Goal: Information Seeking & Learning: Understand process/instructions

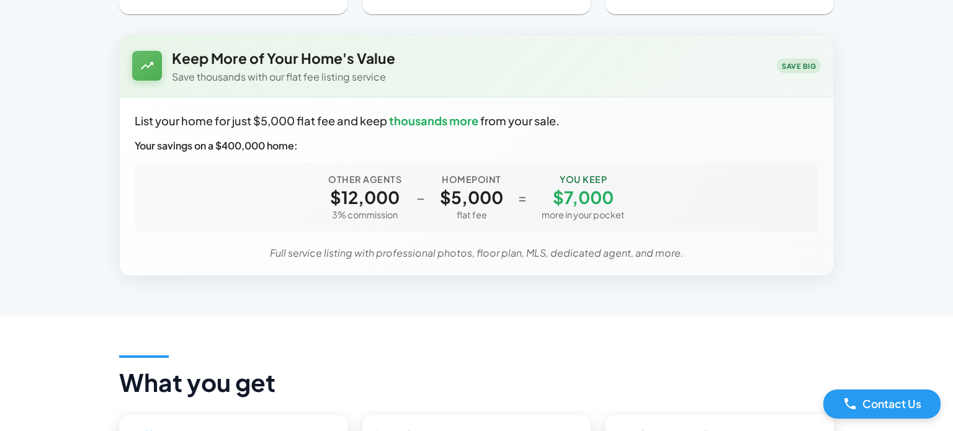
scroll to position [647, 0]
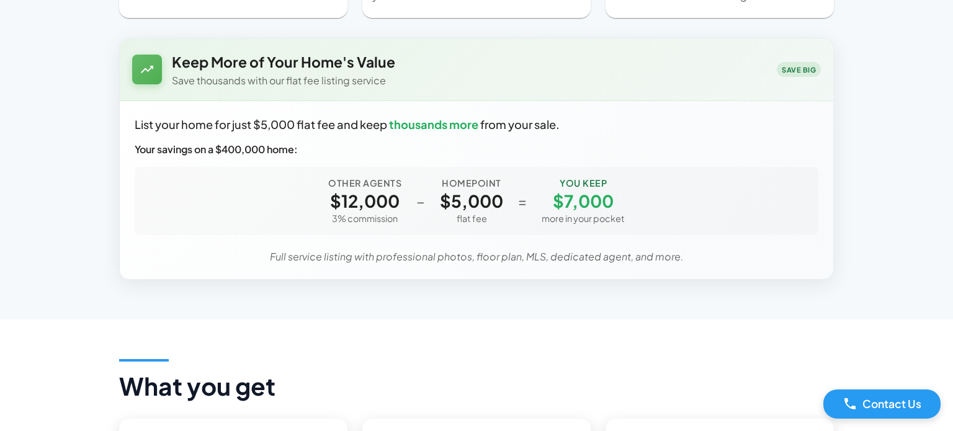
click at [170, 100] on div "Keep More of Your Home's Value Save thousands with our flat fee listing service…" at bounding box center [476, 69] width 713 height 62
click at [140, 133] on p "List your home for just $5,000 flat fee and keep thousands more from your sale." at bounding box center [476, 124] width 683 height 17
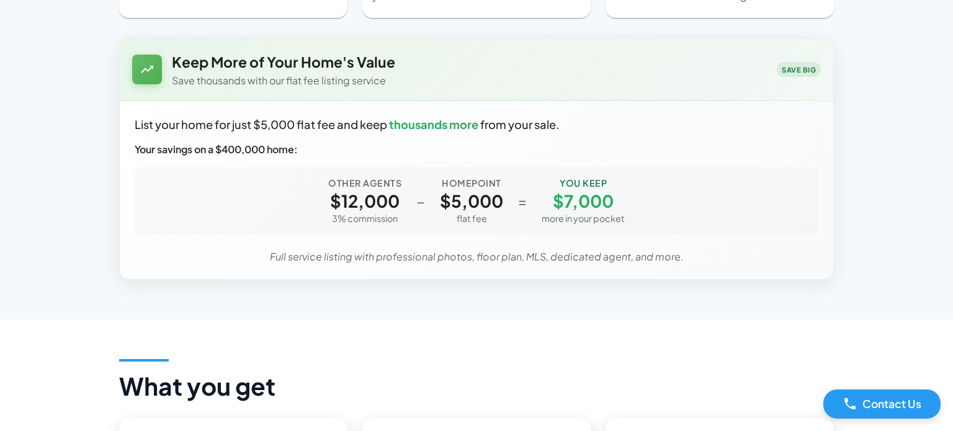
click at [140, 133] on p "List your home for just $5,000 flat fee and keep thousands more from your sale." at bounding box center [476, 124] width 683 height 17
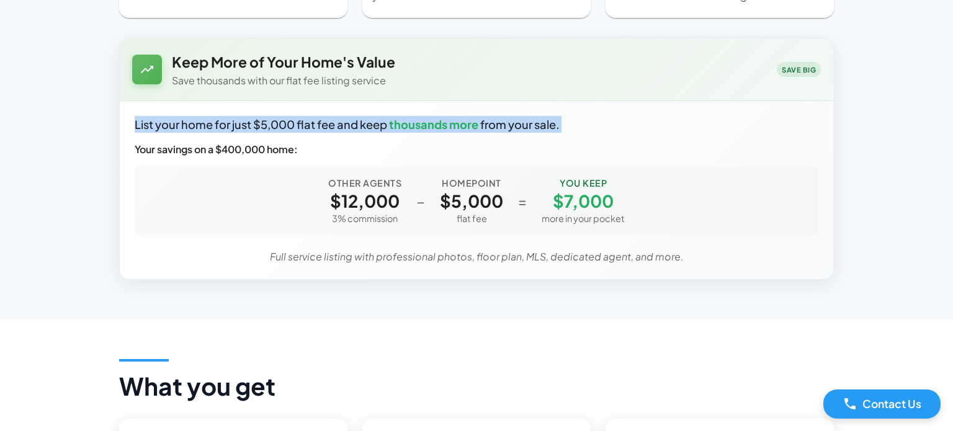
click at [102, 76] on div "How it works I'm buying a home I'm selling a home Step 1 Start Create your list…" at bounding box center [476, 56] width 953 height 526
